Goal: Book appointment/travel/reservation

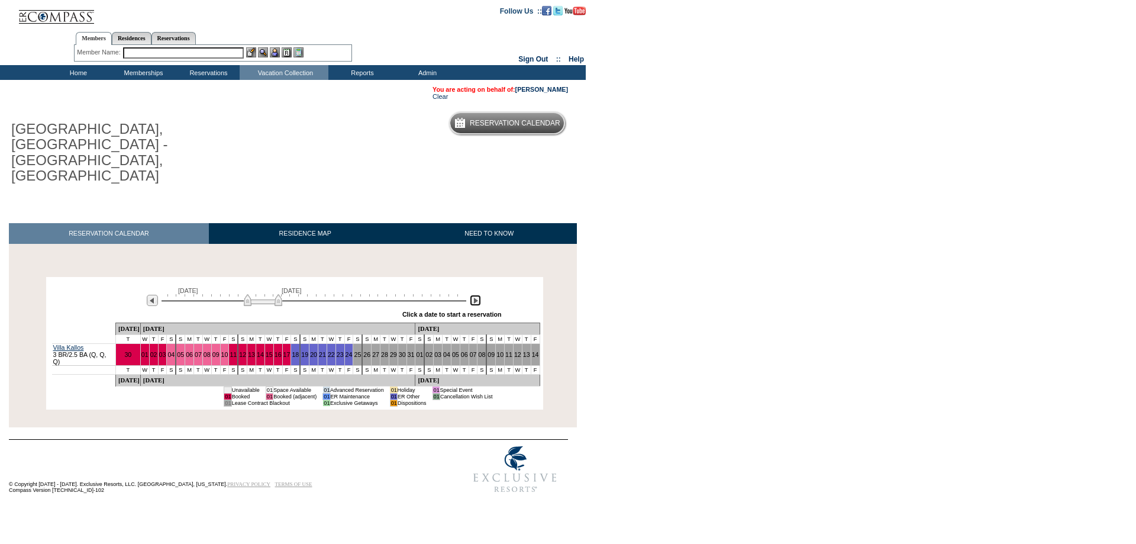
click at [475, 295] on img at bounding box center [475, 300] width 11 height 11
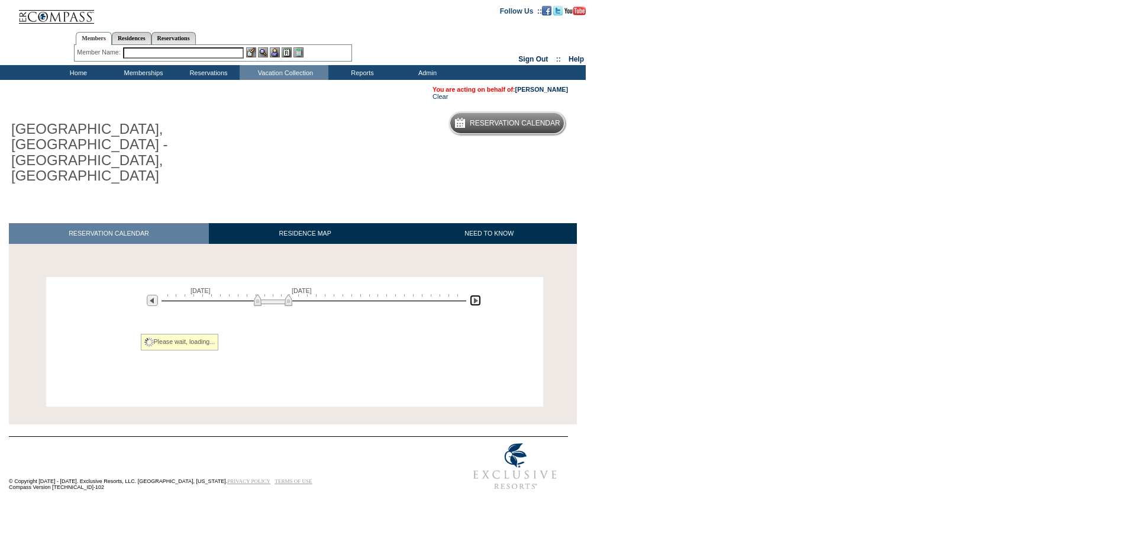
click at [475, 295] on img at bounding box center [475, 300] width 11 height 11
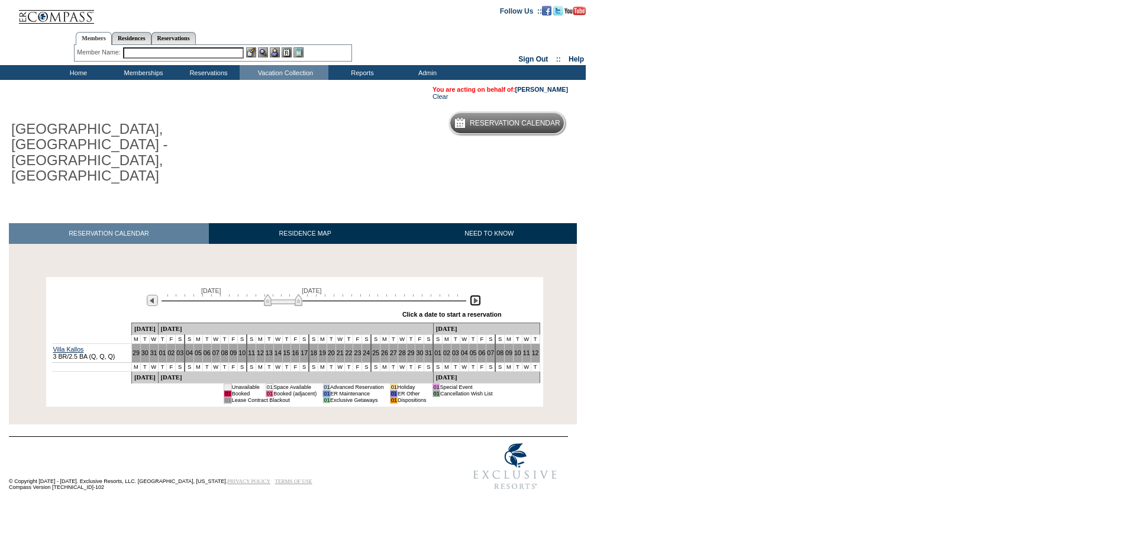
click at [475, 295] on img at bounding box center [475, 300] width 11 height 11
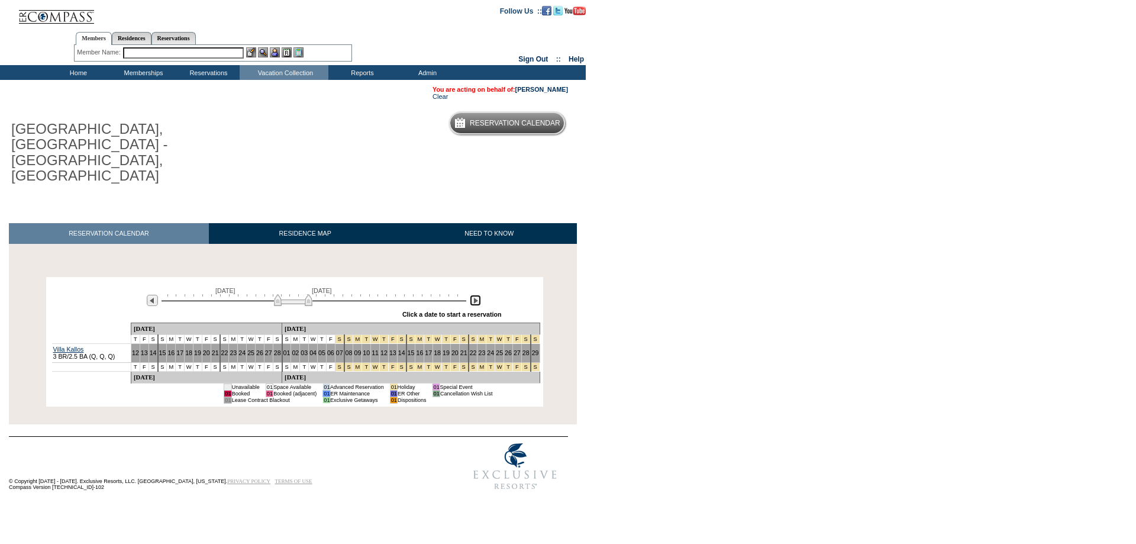
click at [475, 295] on img at bounding box center [475, 300] width 11 height 11
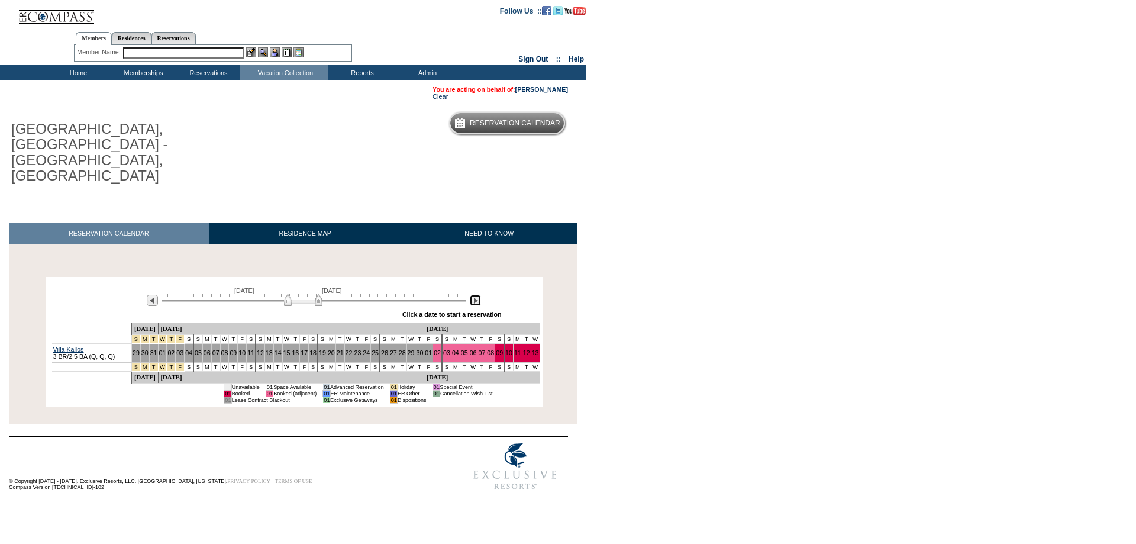
click at [475, 295] on img at bounding box center [475, 300] width 11 height 11
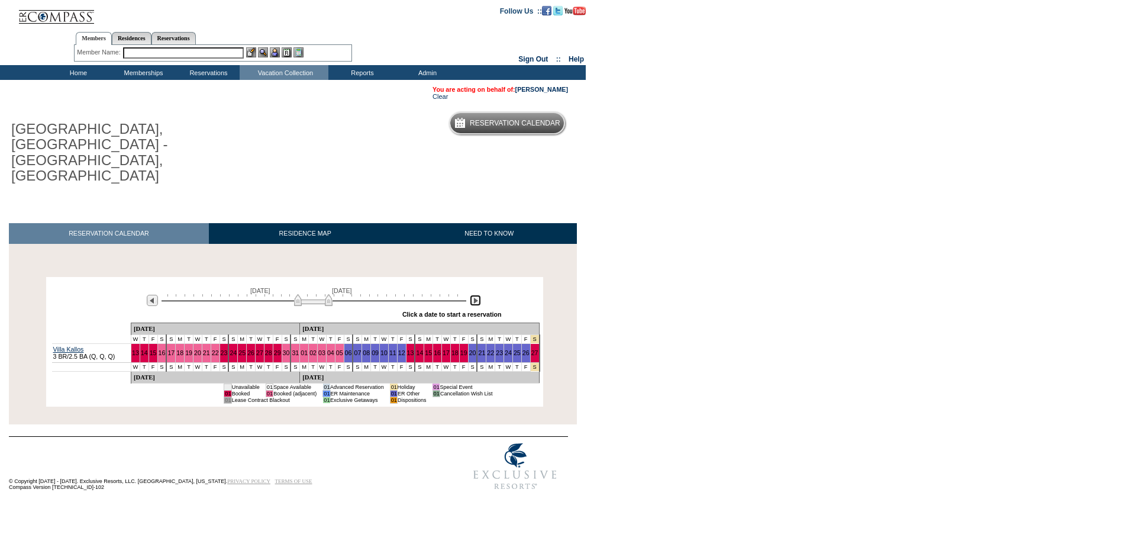
click at [473, 295] on img at bounding box center [475, 300] width 11 height 11
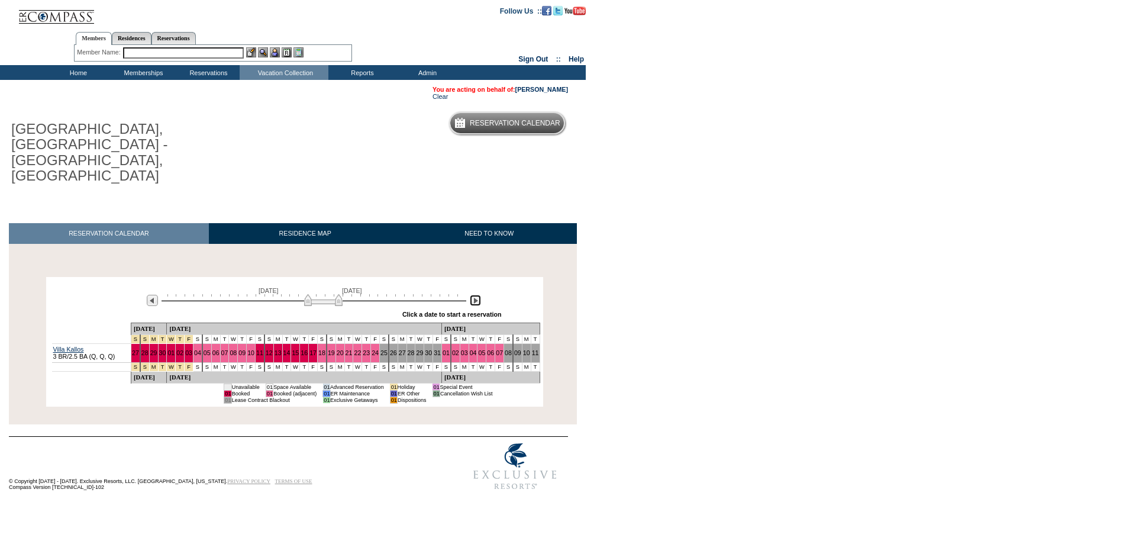
click at [473, 295] on img at bounding box center [475, 300] width 11 height 11
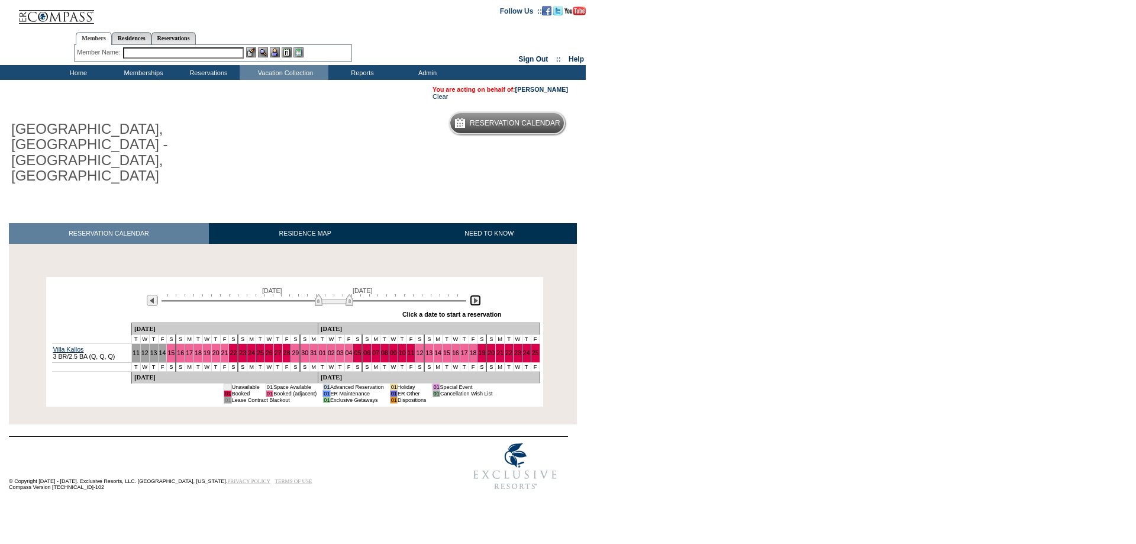
click at [473, 295] on img at bounding box center [475, 300] width 11 height 11
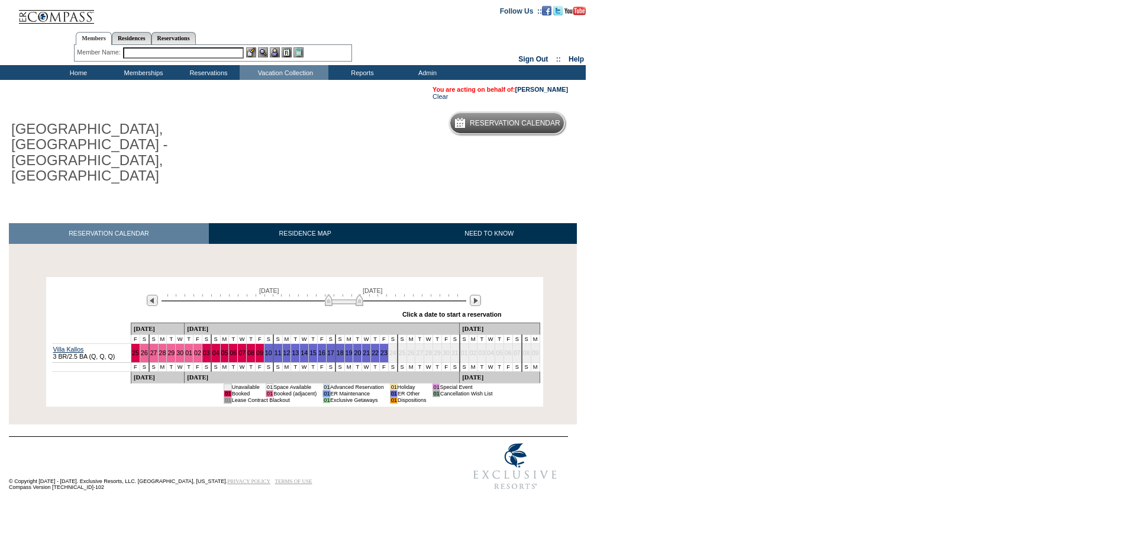
click at [992, 190] on body "Follow Us ::" at bounding box center [568, 272] width 1136 height 544
click at [290, 97] on td "Experience Collection" at bounding box center [286, 100] width 89 height 12
